Goal: Go to known website: Access a specific website the user already knows

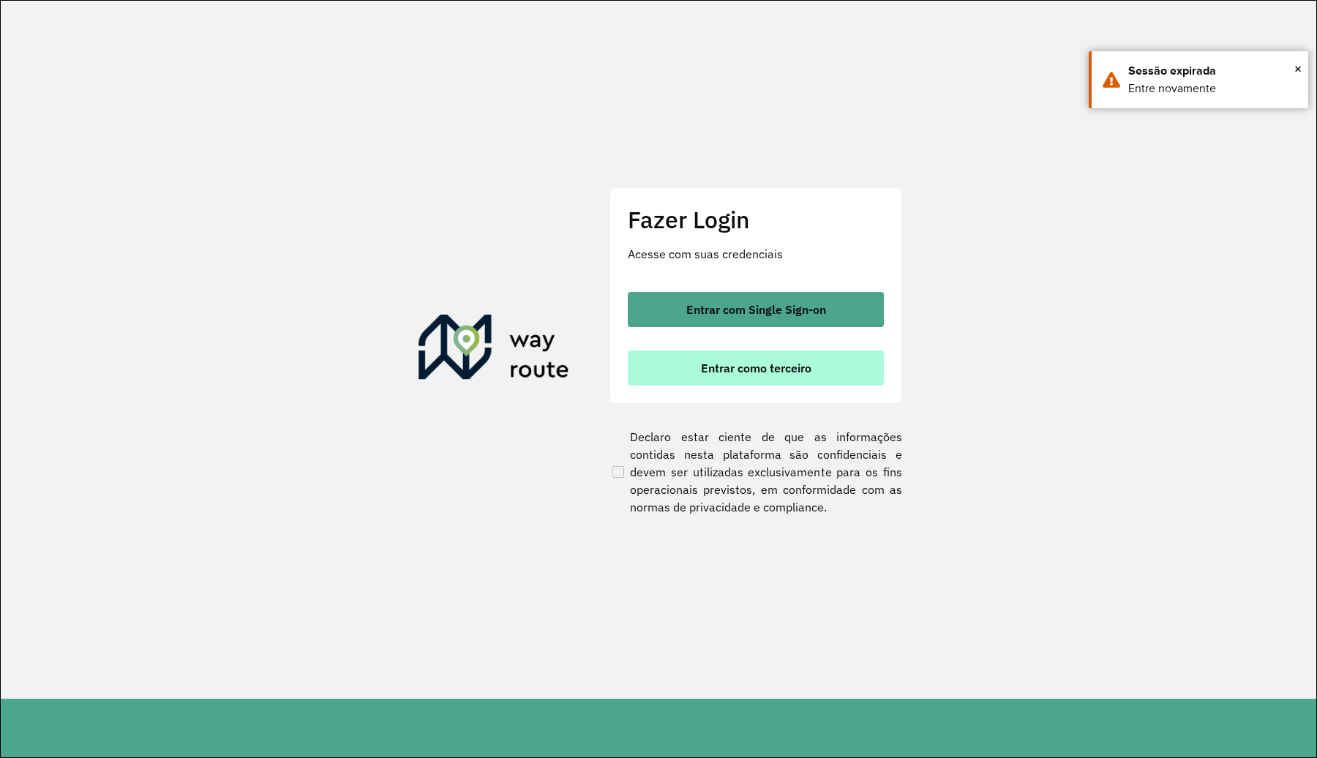
click at [684, 367] on button "Entrar como terceiro" at bounding box center [756, 367] width 256 height 35
